Goal: Learn about a topic

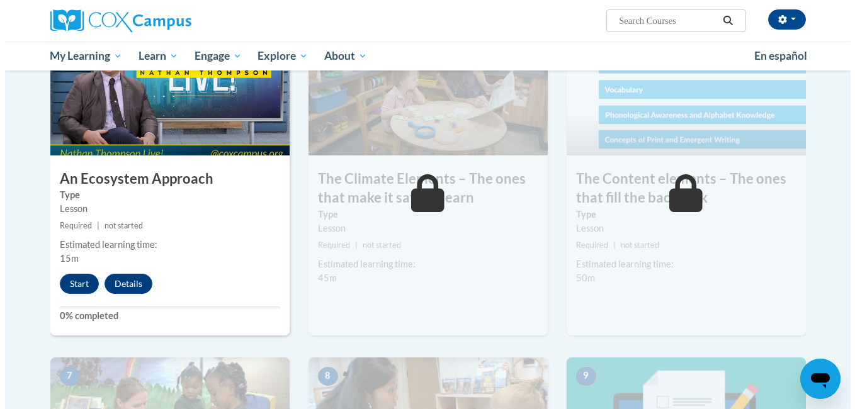
scroll to position [647, 0]
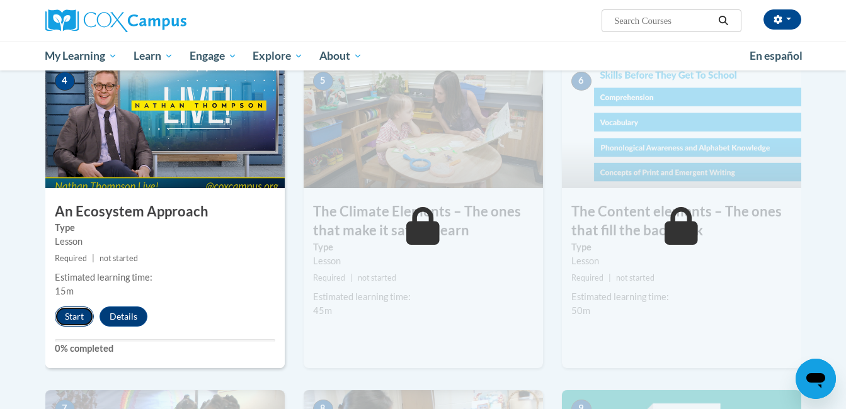
click at [71, 310] on button "Start" at bounding box center [74, 317] width 39 height 20
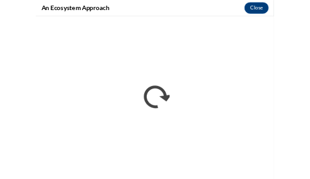
scroll to position [688, 0]
